Goal: Task Accomplishment & Management: Manage account settings

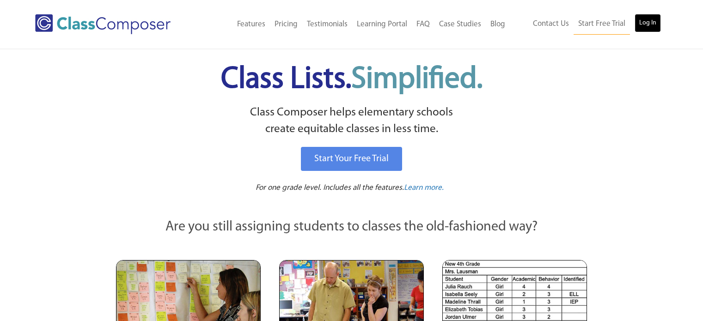
drag, startPoint x: 0, startPoint y: 0, endPoint x: 652, endPoint y: 26, distance: 652.7
click at [652, 26] on link "Log In" at bounding box center [648, 23] width 26 height 19
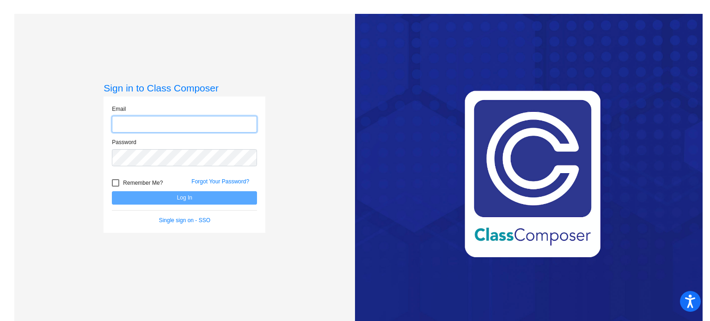
type input "[EMAIL_ADDRESS][DOMAIN_NAME]"
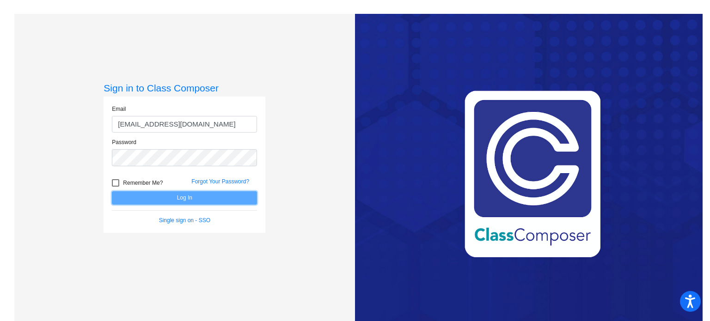
click at [216, 196] on button "Log In" at bounding box center [184, 197] width 145 height 13
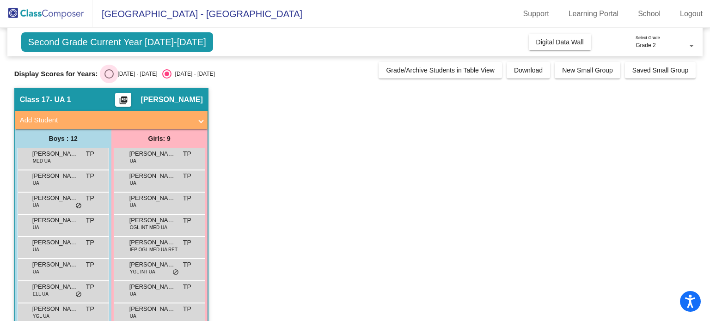
click at [124, 72] on div "2024 - 2025" at bounding box center [135, 74] width 43 height 8
click at [109, 79] on input "2024 - 2025" at bounding box center [109, 79] width 0 height 0
radio input "true"
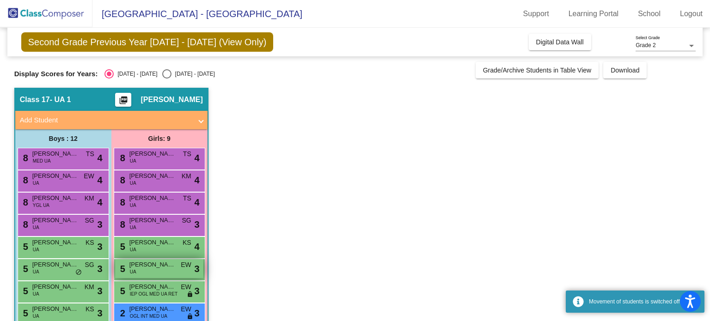
click at [159, 272] on div "5 Elliana Kolodzieski UA EW lock do_not_disturb_alt 3" at bounding box center [159, 268] width 88 height 19
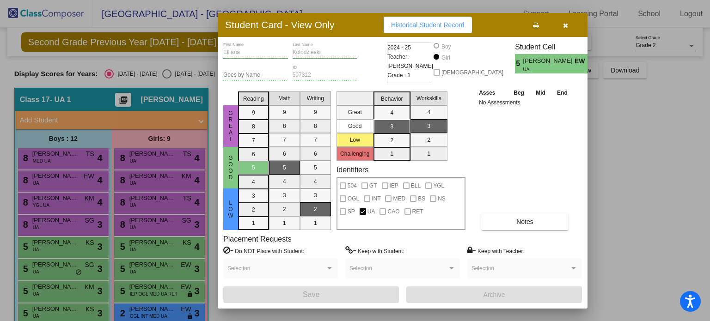
click at [571, 17] on button "button" at bounding box center [566, 25] width 30 height 17
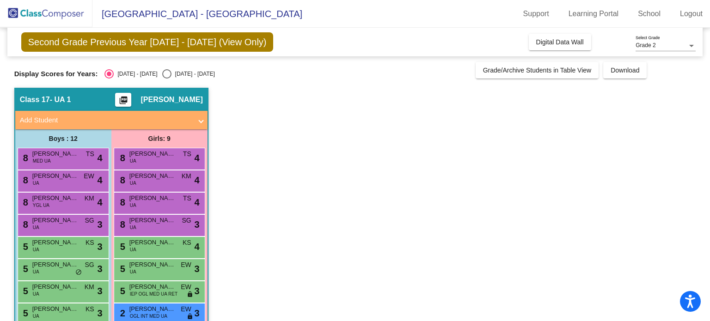
drag, startPoint x: 681, startPoint y: 108, endPoint x: 696, endPoint y: 103, distance: 15.7
click at [681, 108] on app-classroom "Class 17 - UA 1 picture_as_pdf Thamina Peti Add Student First Name Last Name St…" at bounding box center [355, 258] width 682 height 341
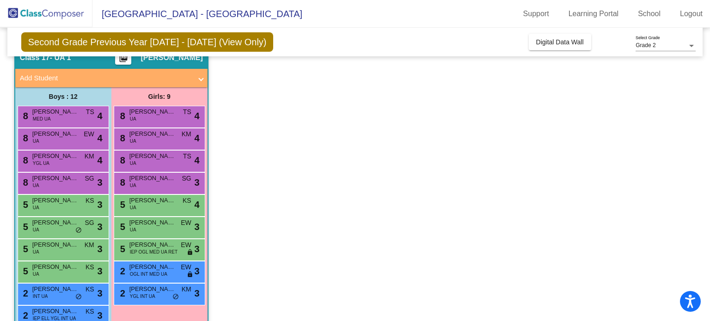
scroll to position [48, 0]
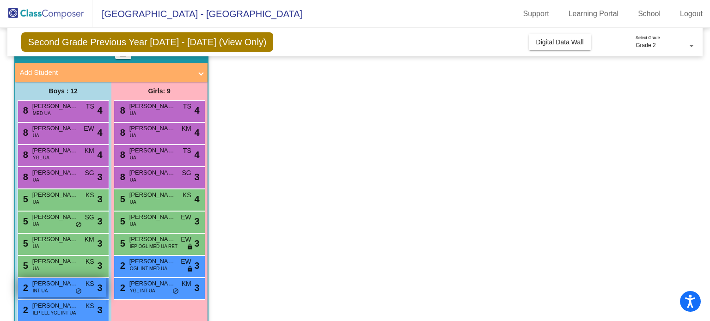
click at [81, 288] on div "2 Paxton Kershaw INT UA KS lock do_not_disturb_alt 3" at bounding box center [62, 287] width 88 height 19
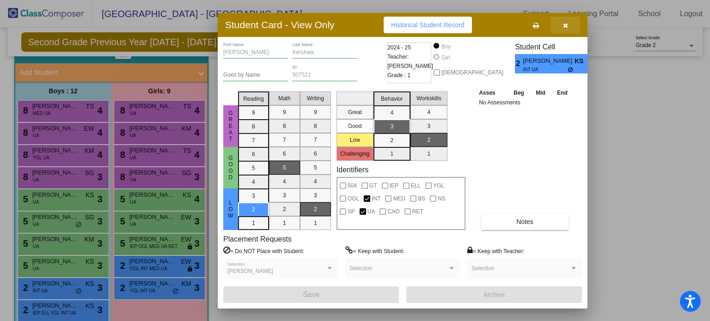
click at [571, 25] on button "button" at bounding box center [566, 25] width 30 height 17
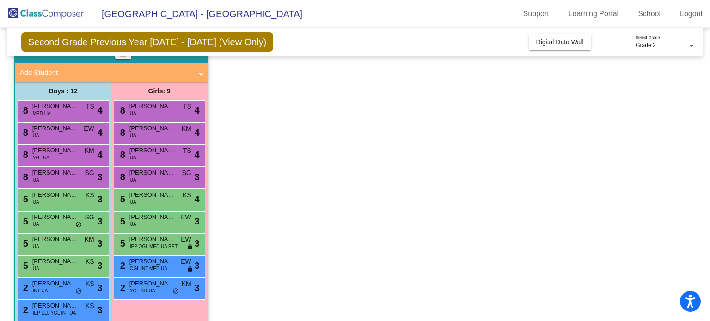
click at [131, 301] on div "Girls: 9 8 Ikhlas Haji UA TS lock do_not_disturb_alt 4 8 Nina Skovira UA KM loc…" at bounding box center [159, 227] width 96 height 290
click at [146, 288] on span "YGL INT UA" at bounding box center [142, 291] width 25 height 7
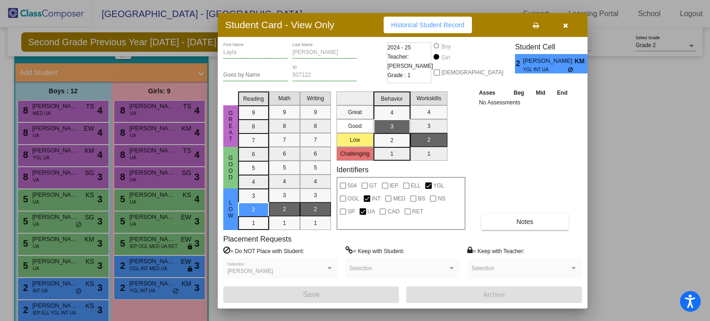
click at [566, 32] on button "button" at bounding box center [566, 25] width 30 height 17
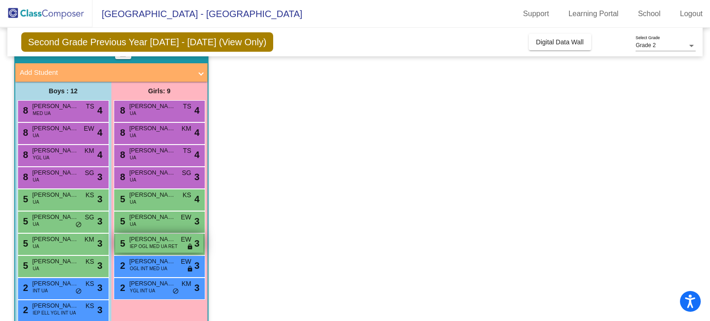
click at [186, 242] on span "EW" at bounding box center [186, 240] width 11 height 10
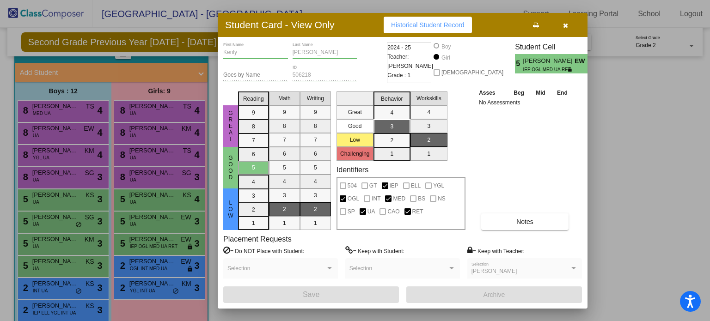
click at [562, 29] on button "button" at bounding box center [566, 25] width 30 height 17
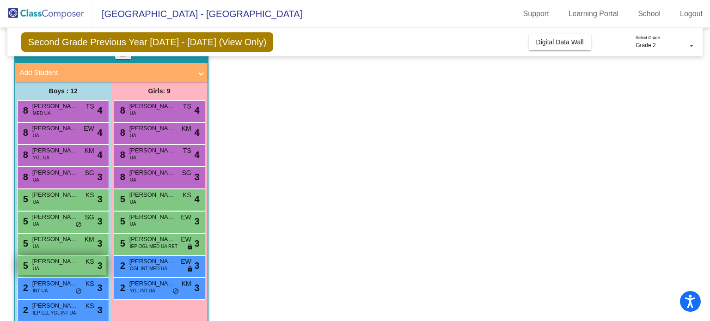
click at [77, 259] on span "Parker Smith" at bounding box center [55, 261] width 46 height 9
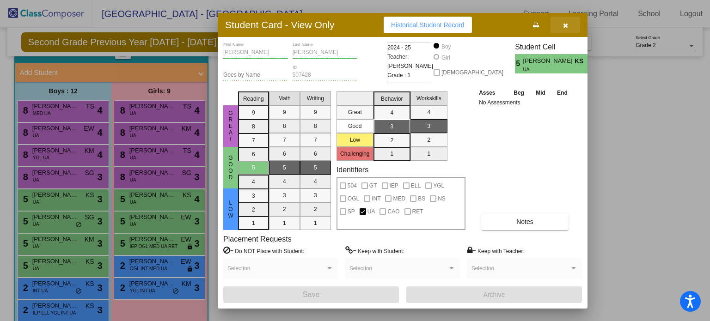
click at [566, 25] on icon "button" at bounding box center [565, 25] width 5 height 6
